Goal: Task Accomplishment & Management: Complete application form

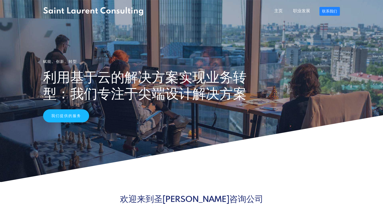
click at [145, 52] on section "赋能。创新。转型 利用基于云的解决方案实现业务转型：我们专注于尖端设计解决方案 我们提供的服务" at bounding box center [191, 91] width 383 height 182
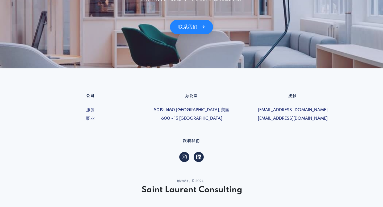
scroll to position [708, 0]
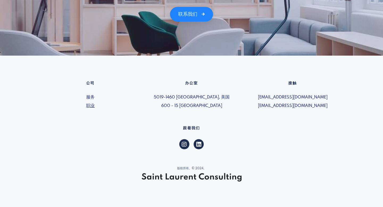
click at [90, 105] on font "职业" at bounding box center [90, 105] width 9 height 5
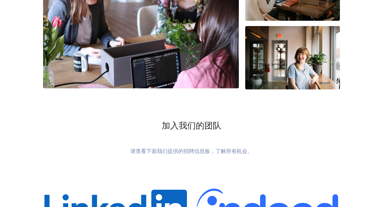
scroll to position [256, 0]
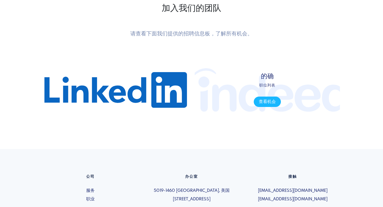
click at [233, 101] on span "的确 职位列表 查看机会" at bounding box center [267, 90] width 145 height 80
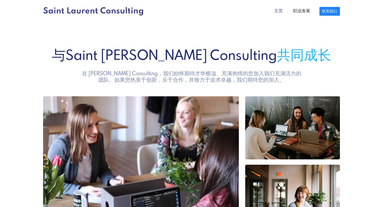
click at [282, 11] on font "主页" at bounding box center [278, 11] width 9 height 5
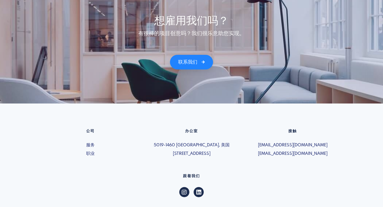
scroll to position [708, 0]
